Goal: Obtain resource: Obtain resource

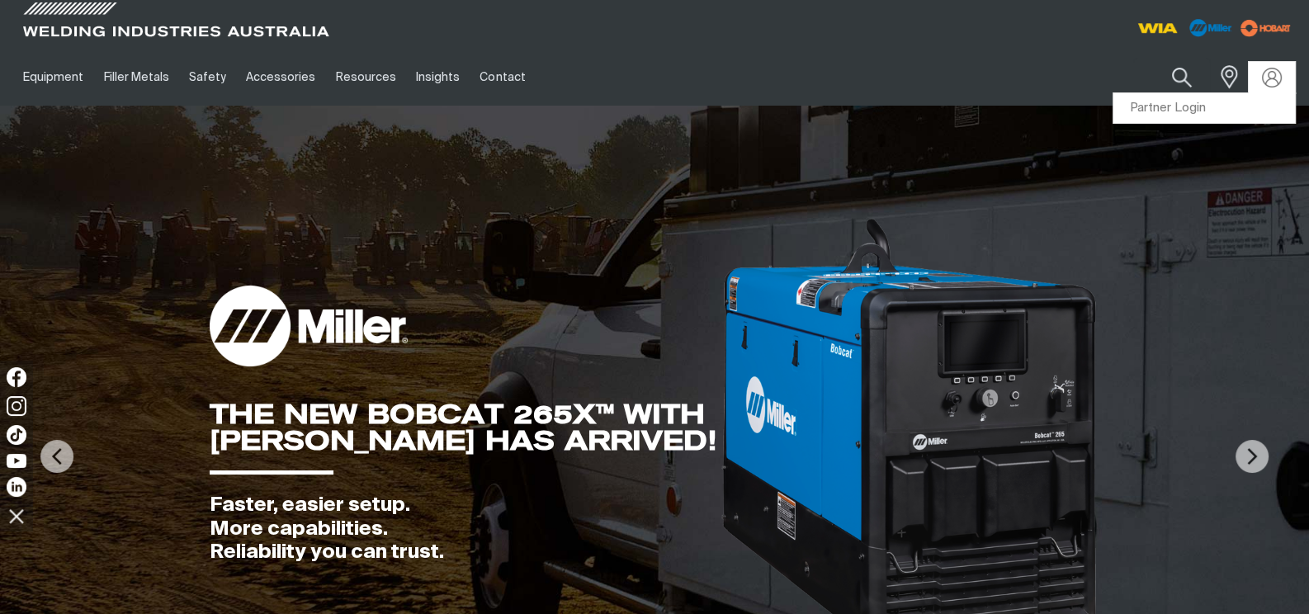
click at [1194, 108] on link "Partner Login" at bounding box center [1204, 108] width 182 height 31
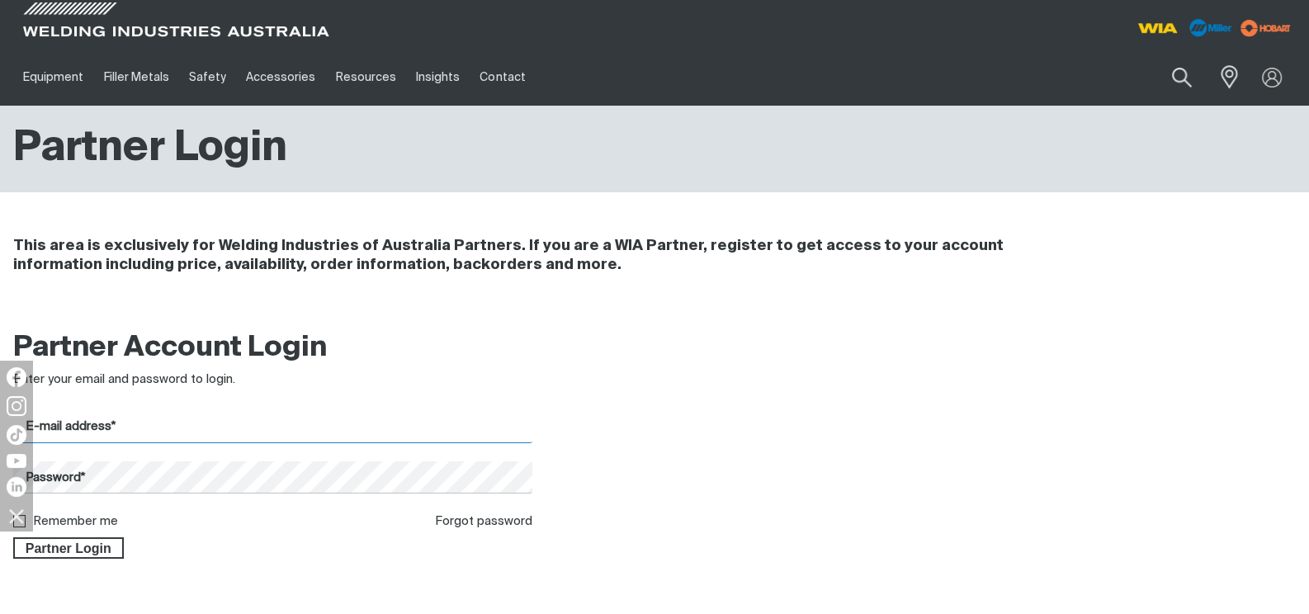
type input "[EMAIL_ADDRESS][DOMAIN_NAME]"
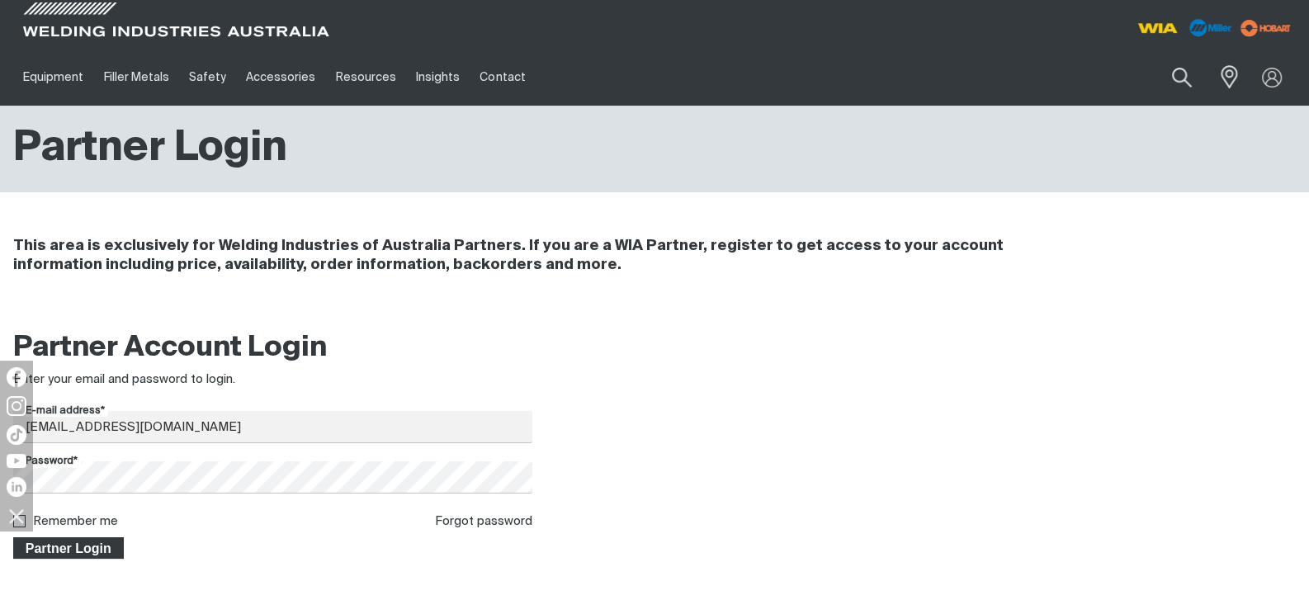
click at [58, 552] on span "Partner Login" at bounding box center [68, 547] width 107 height 21
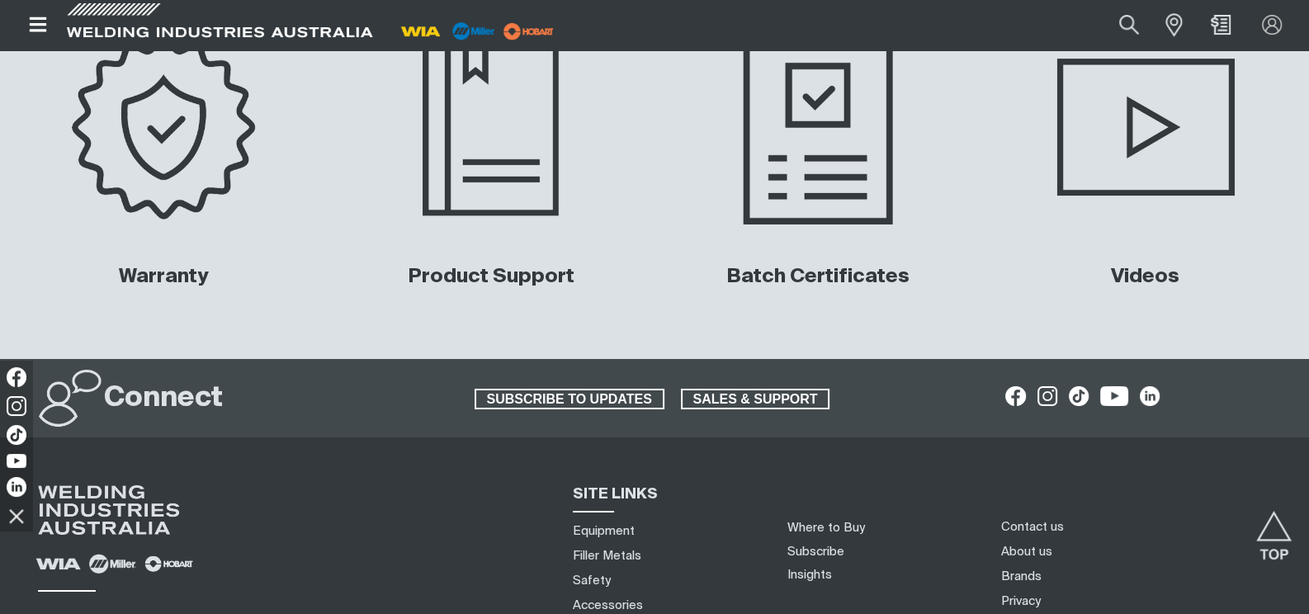
scroll to position [7401, 0]
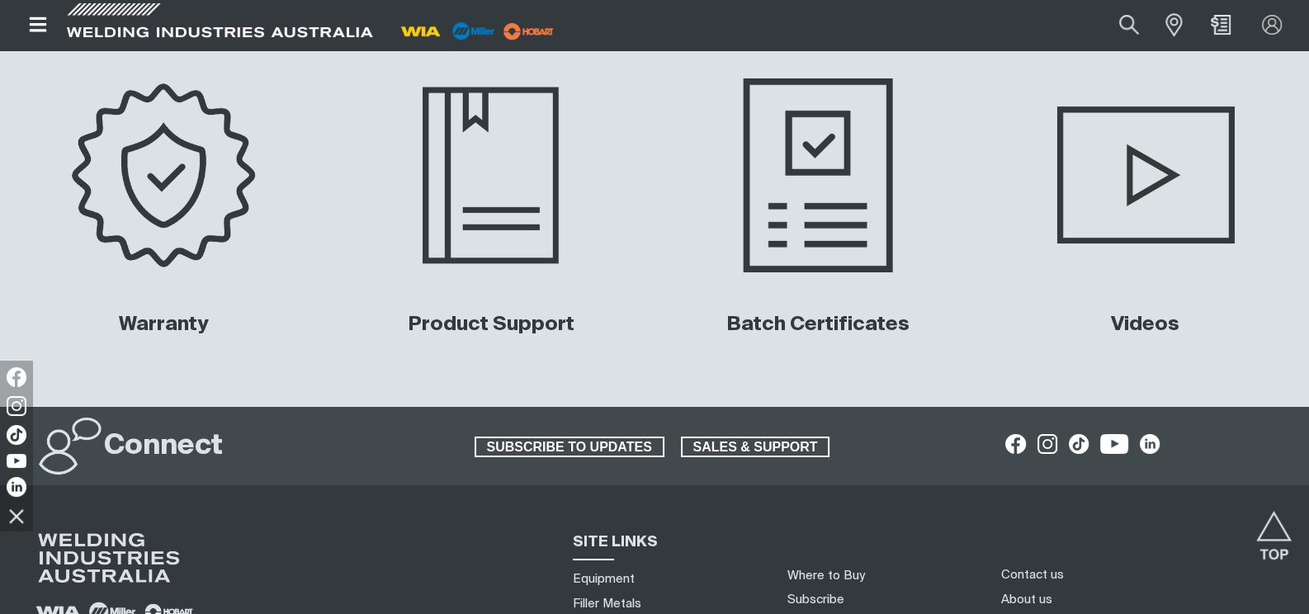
click at [838, 207] on img at bounding box center [818, 175] width 331 height 220
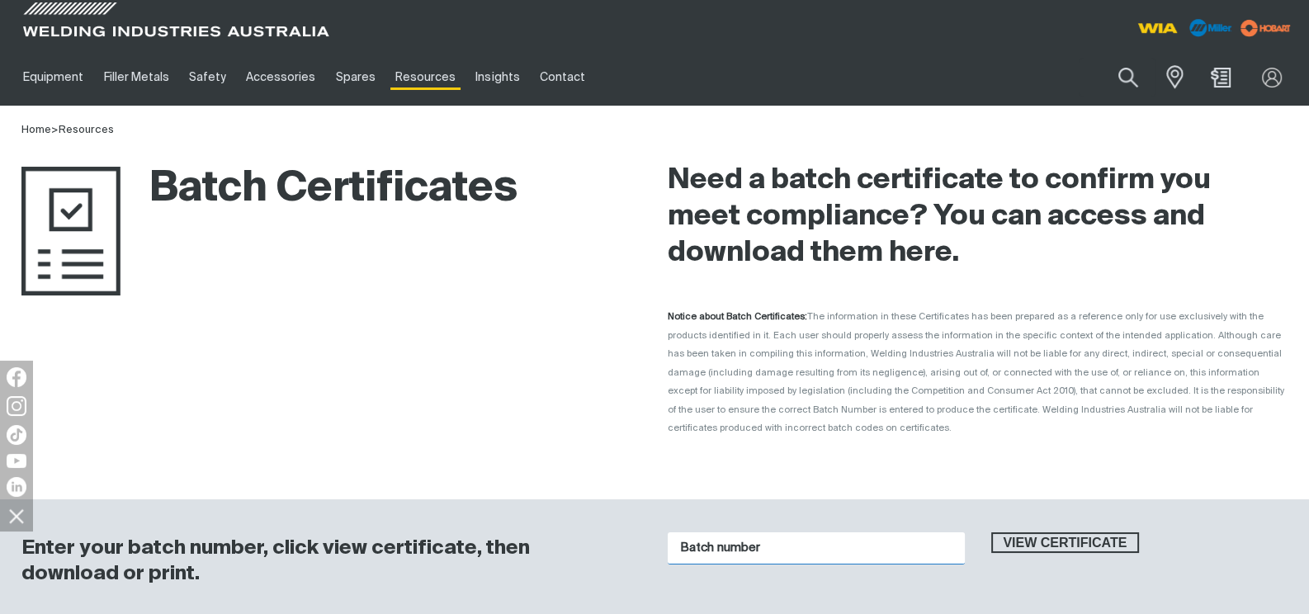
click at [711, 532] on input "Batch number" at bounding box center [816, 548] width 297 height 32
type input "J03209"
click at [991, 532] on button "View certificate" at bounding box center [1065, 542] width 149 height 21
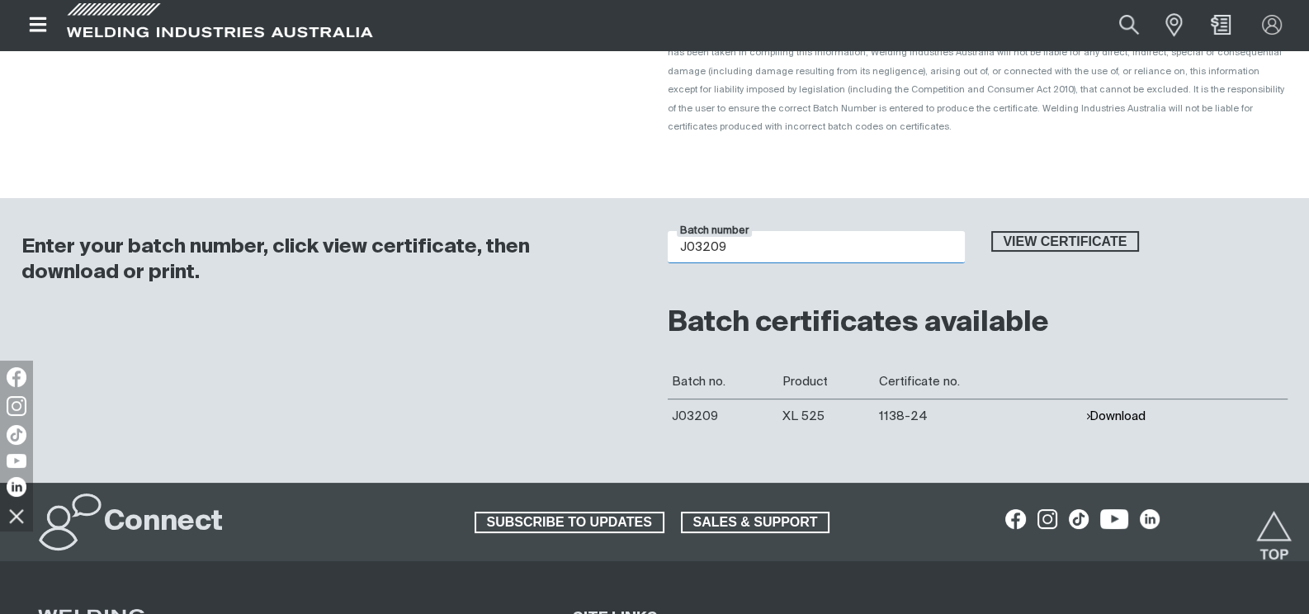
scroll to position [329, 0]
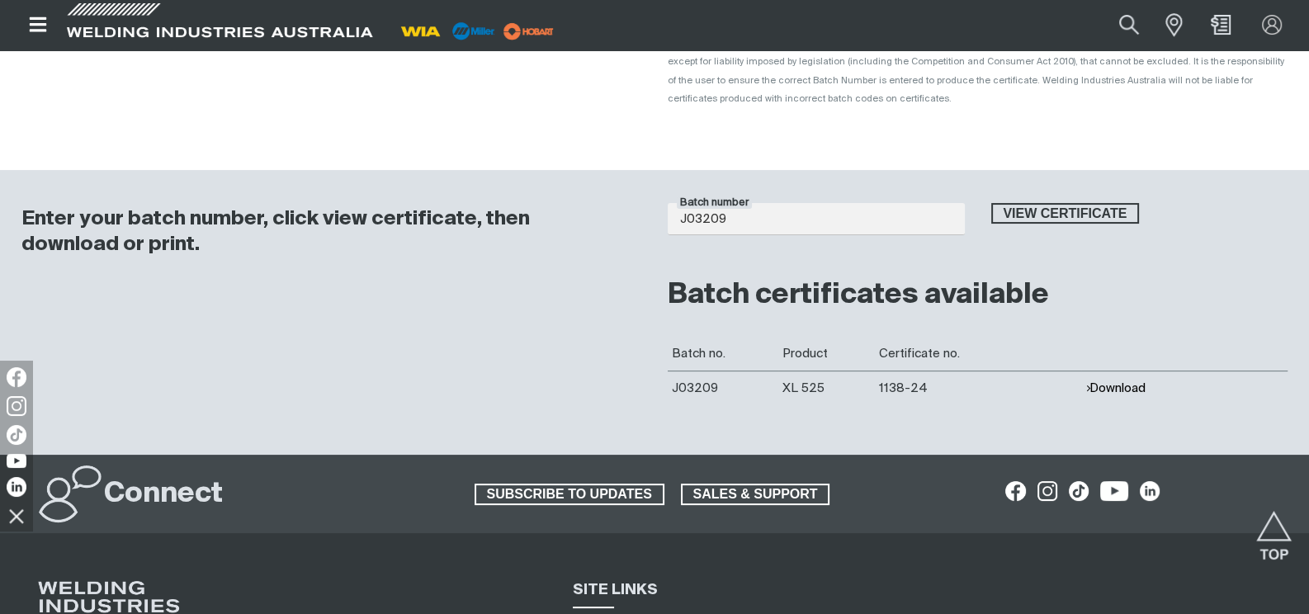
click at [1103, 381] on button "Download" at bounding box center [1115, 388] width 60 height 14
